Goal: Task Accomplishment & Management: Manage account settings

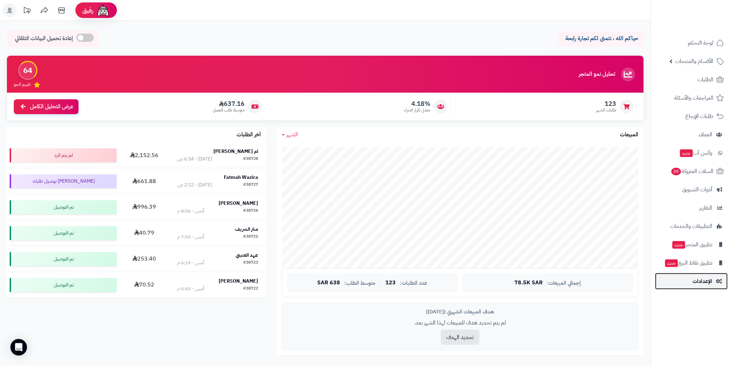
click at [692, 285] on link "الإعدادات" at bounding box center [691, 281] width 73 height 17
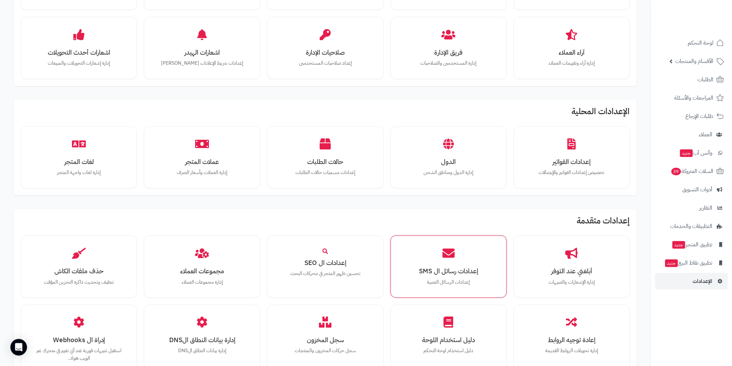
scroll to position [192, 0]
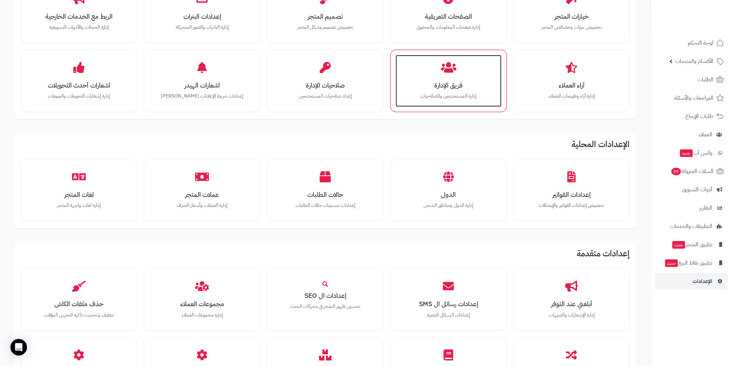
click at [433, 92] on div "فريق الإدارة إدارة المستخدمين والصلاحيات" at bounding box center [449, 81] width 106 height 52
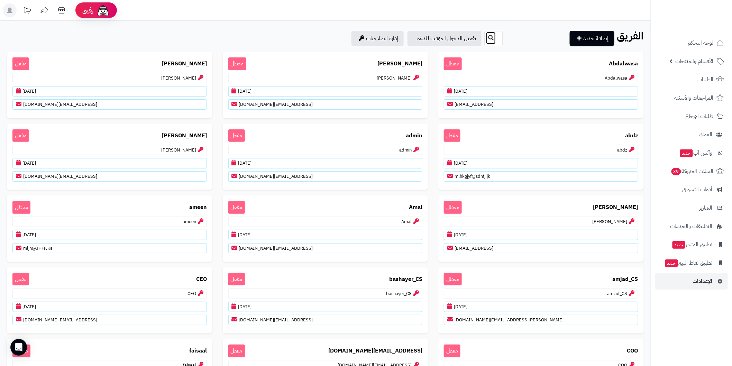
click at [488, 40] on icon "submit" at bounding box center [491, 38] width 6 height 6
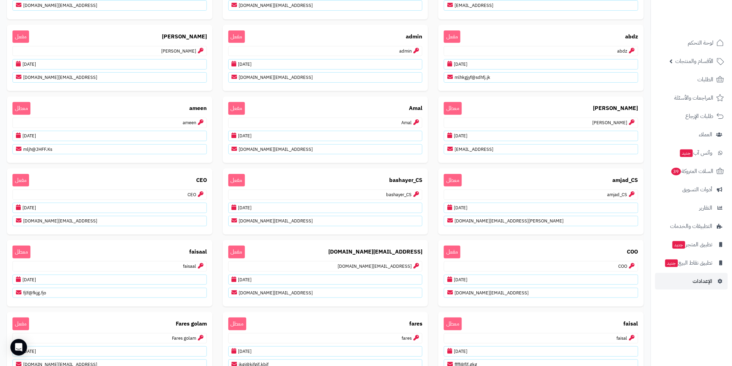
scroll to position [464, 0]
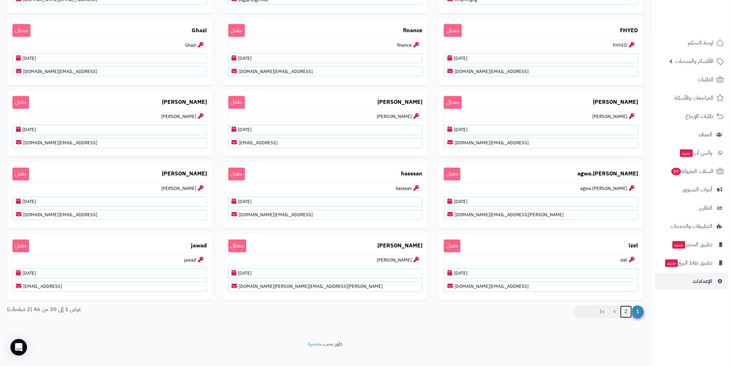
click at [625, 306] on link "2" at bounding box center [626, 312] width 12 height 12
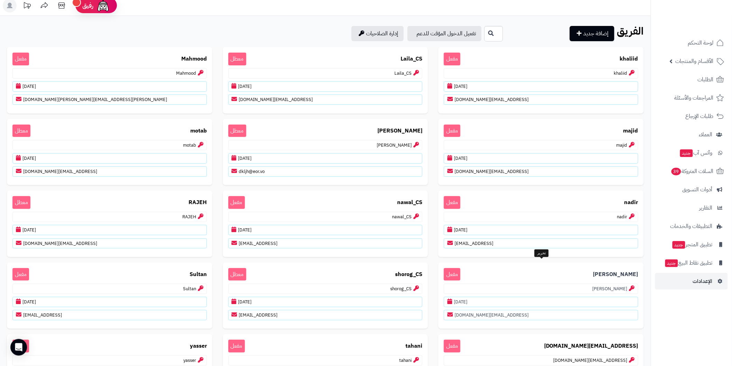
scroll to position [77, 0]
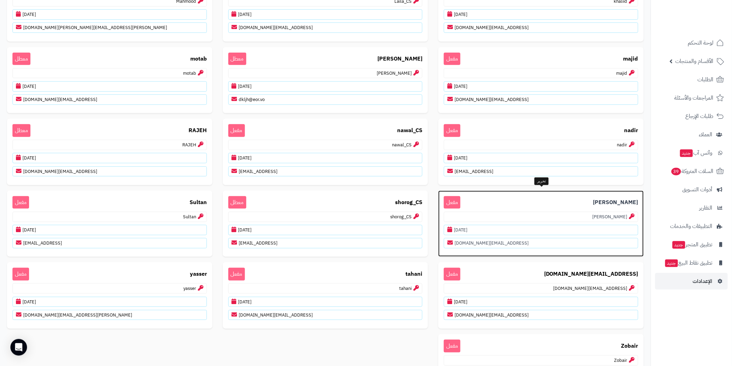
click at [601, 227] on p "[DATE]" at bounding box center [541, 230] width 194 height 10
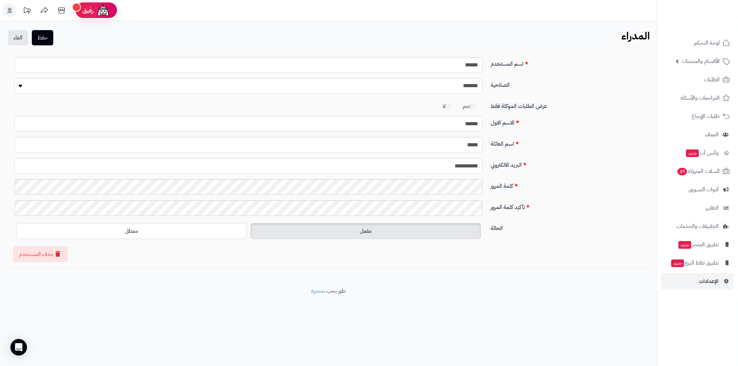
click at [110, 265] on div "**********" at bounding box center [328, 159] width 643 height 215
click at [48, 39] on button "حفظ" at bounding box center [42, 37] width 21 height 15
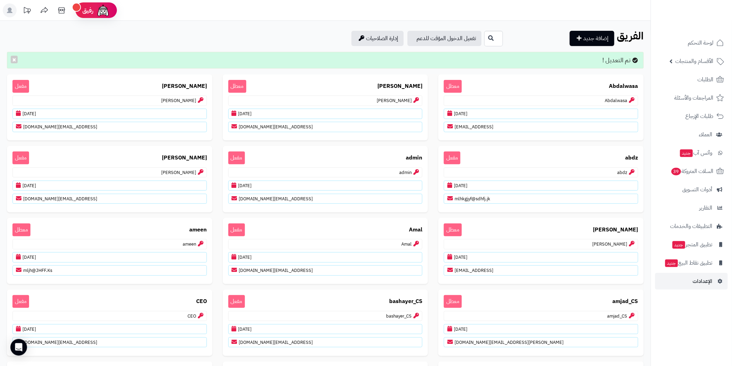
scroll to position [486, 0]
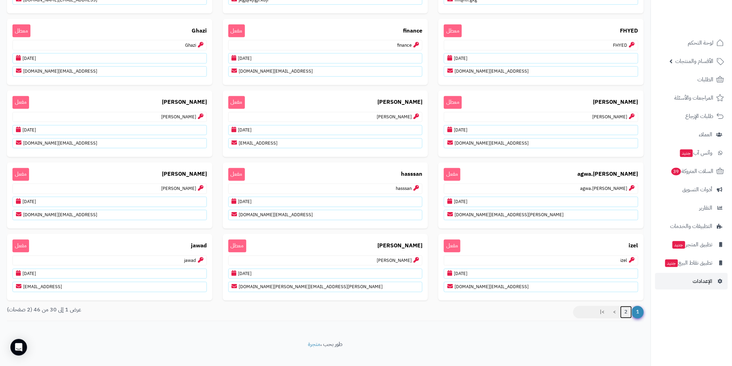
click at [621, 306] on link "2" at bounding box center [626, 312] width 12 height 12
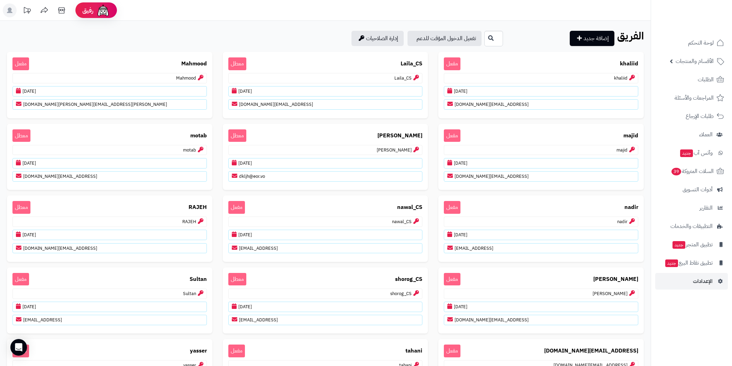
scroll to position [115, 0]
